Goal: Task Accomplishment & Management: Manage account settings

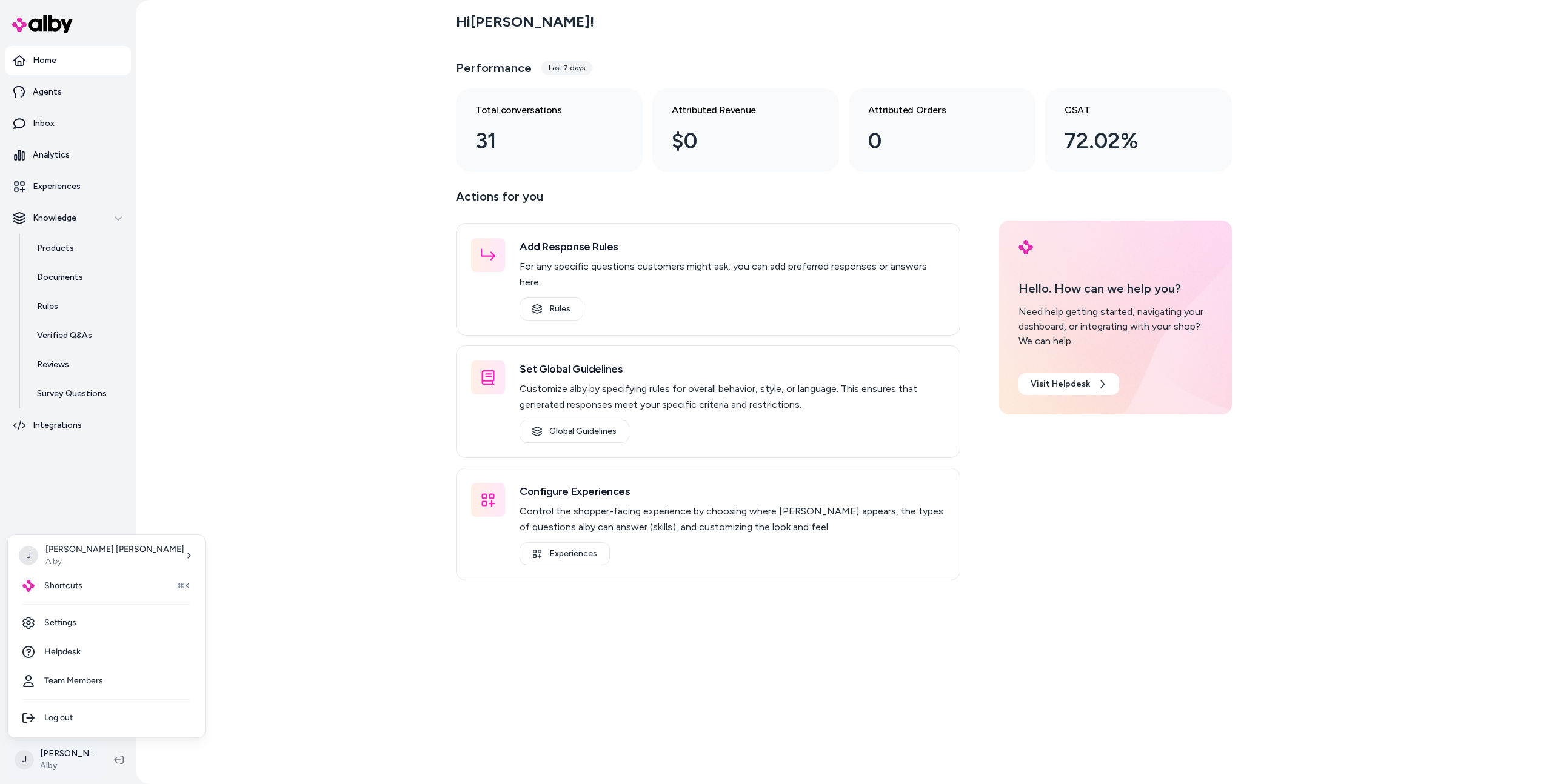
click at [62, 761] on html "Home Agents Inbox Analytics Experiences Knowledge Products Documents Rules Veri…" at bounding box center [776, 392] width 1552 height 784
click at [103, 625] on link "Settings" at bounding box center [106, 623] width 187 height 29
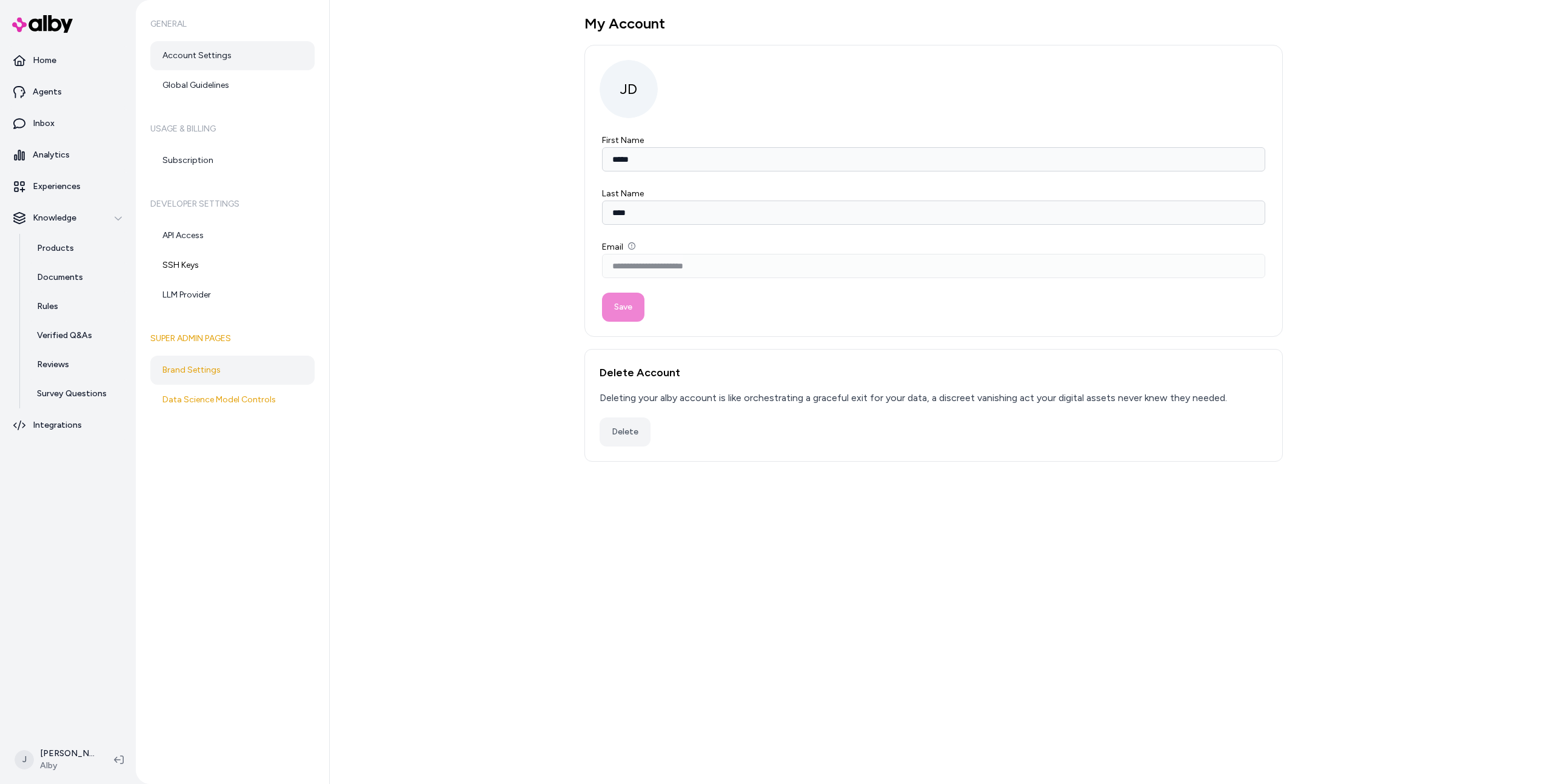
click at [237, 375] on link "Brand Settings" at bounding box center [232, 370] width 165 height 29
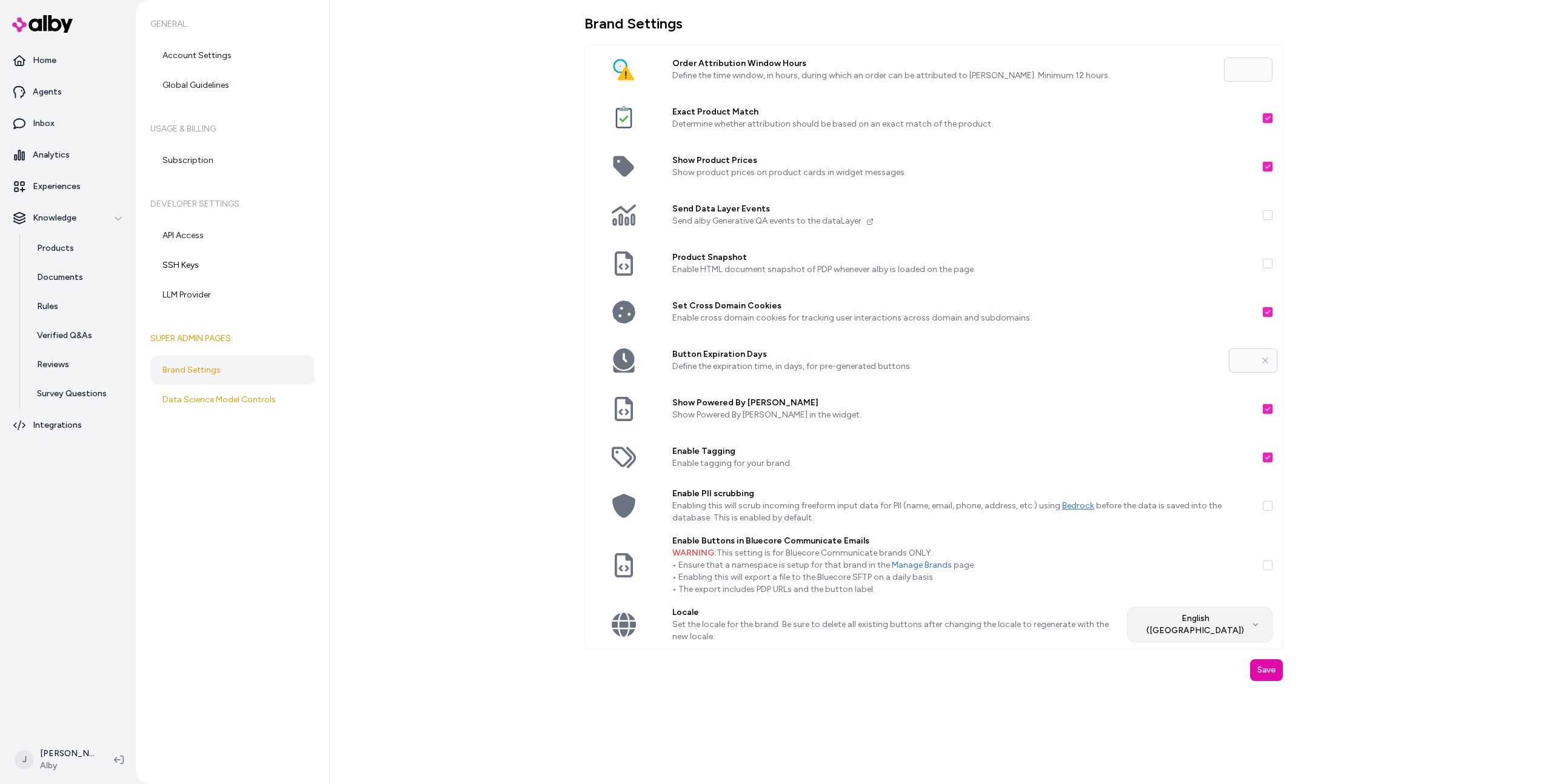
click at [1237, 625] on html "Home Agents Inbox Analytics Experiences Knowledge Products Documents Rules Veri…" at bounding box center [776, 392] width 1552 height 784
click at [1233, 618] on html "Home Agents Inbox Analytics Experiences Knowledge Products Documents Rules Veri…" at bounding box center [776, 392] width 1552 height 784
click at [465, 93] on div "Brand Settings Order Attribution Window Hours Define the time window, in hours,…" at bounding box center [941, 392] width 1222 height 784
